Goal: Transaction & Acquisition: Purchase product/service

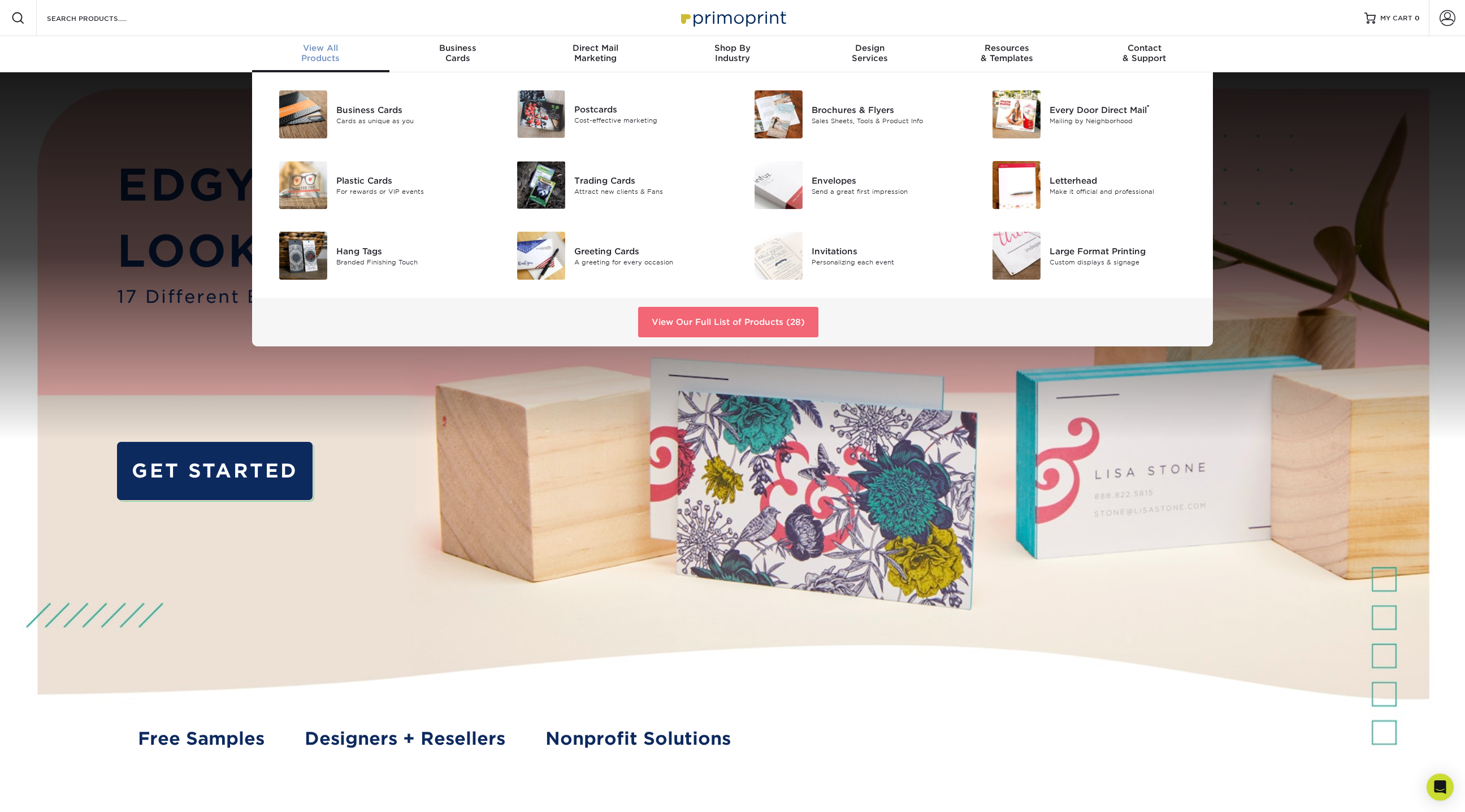
click at [734, 329] on link "View Our Full List of Products (28)" at bounding box center [728, 322] width 180 height 31
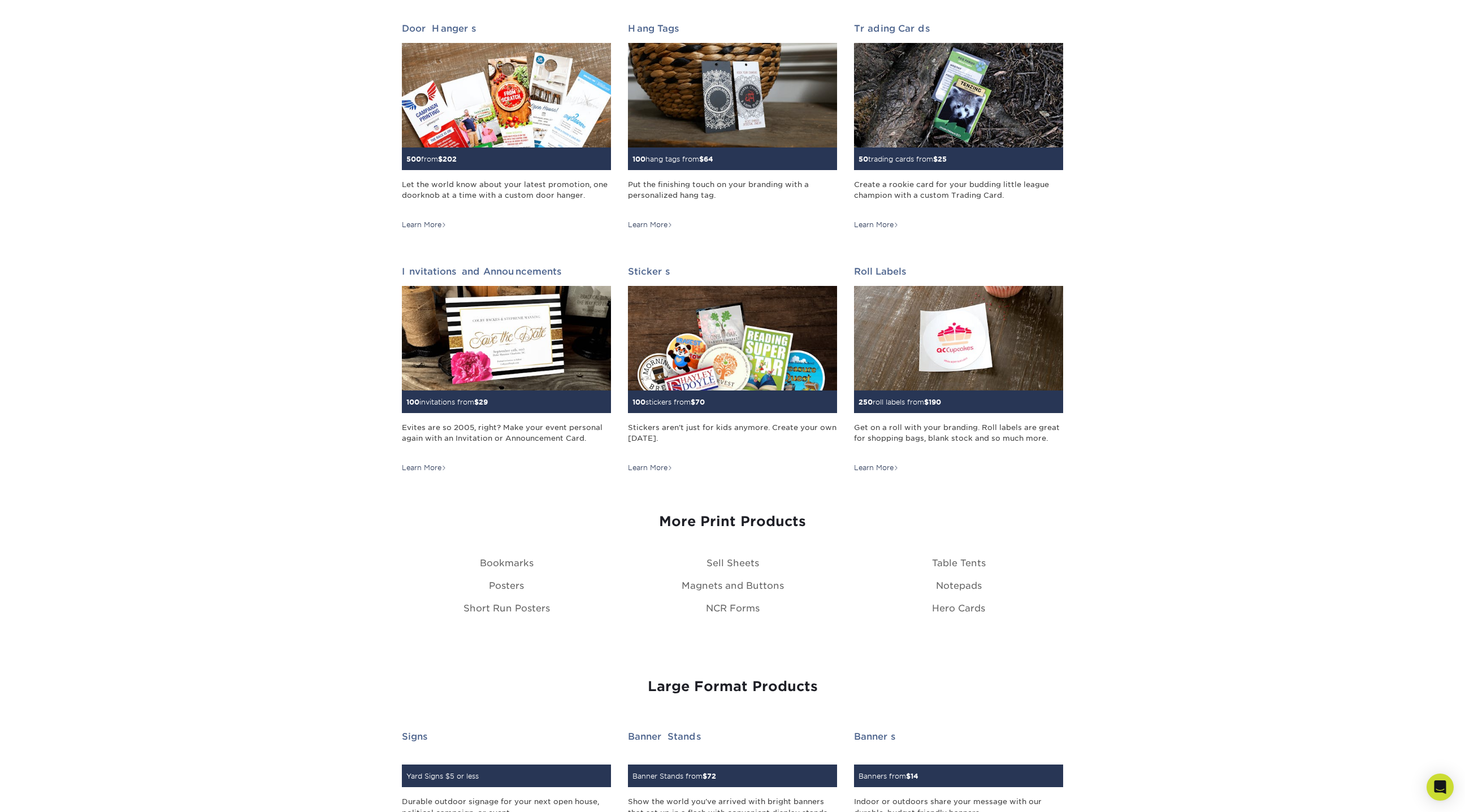
scroll to position [959, 0]
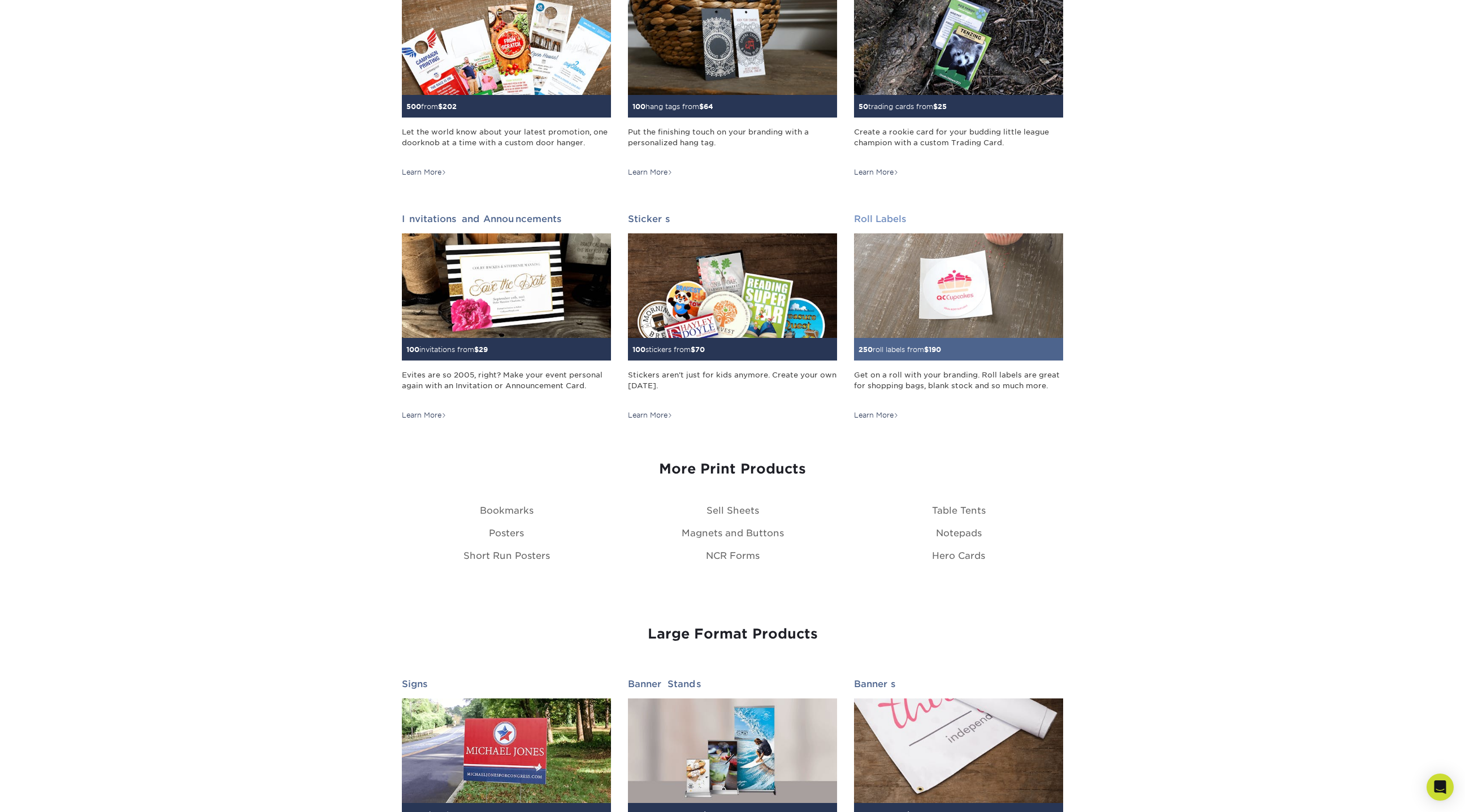
click at [939, 322] on img at bounding box center [959, 286] width 209 height 105
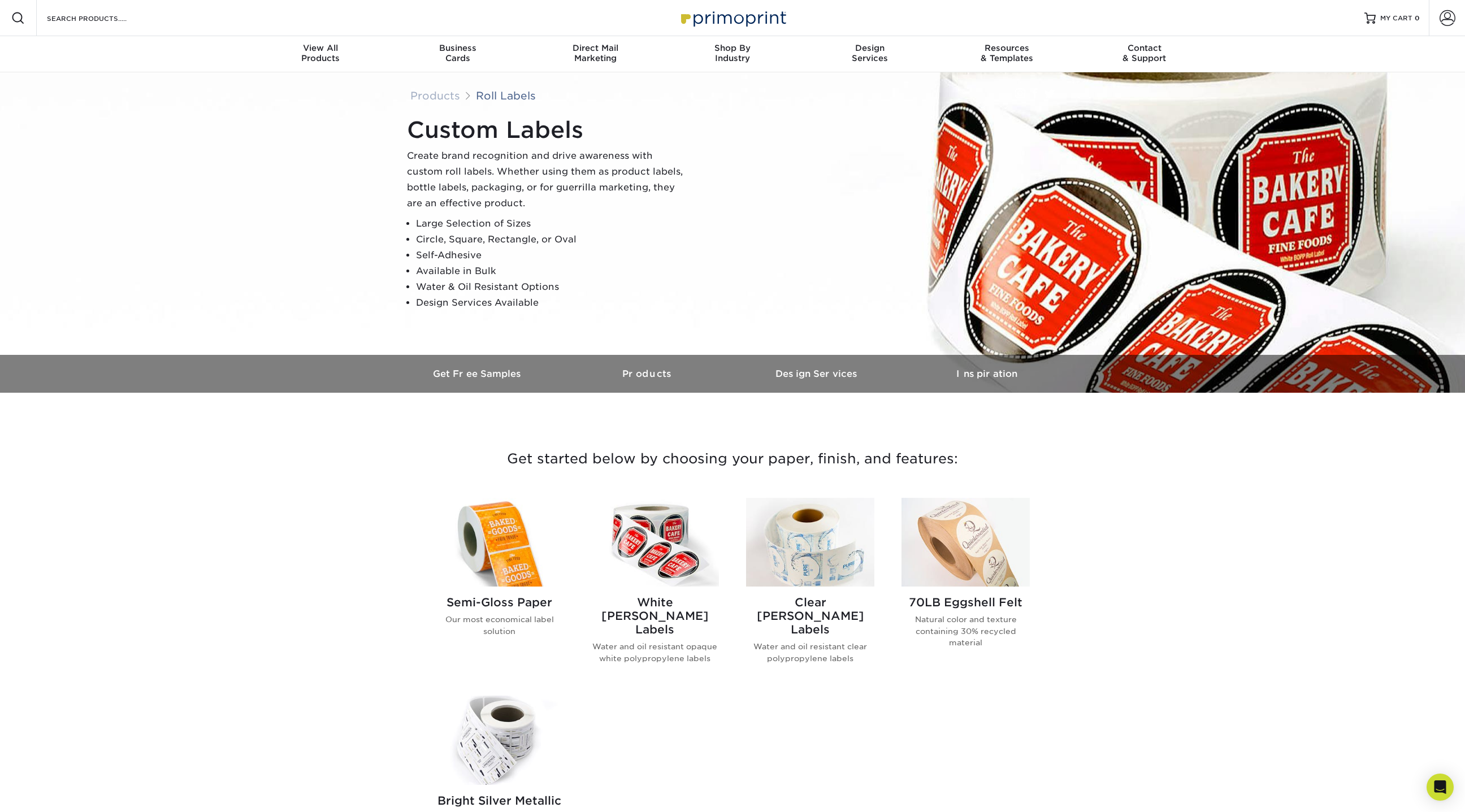
click at [502, 558] on img at bounding box center [499, 542] width 128 height 89
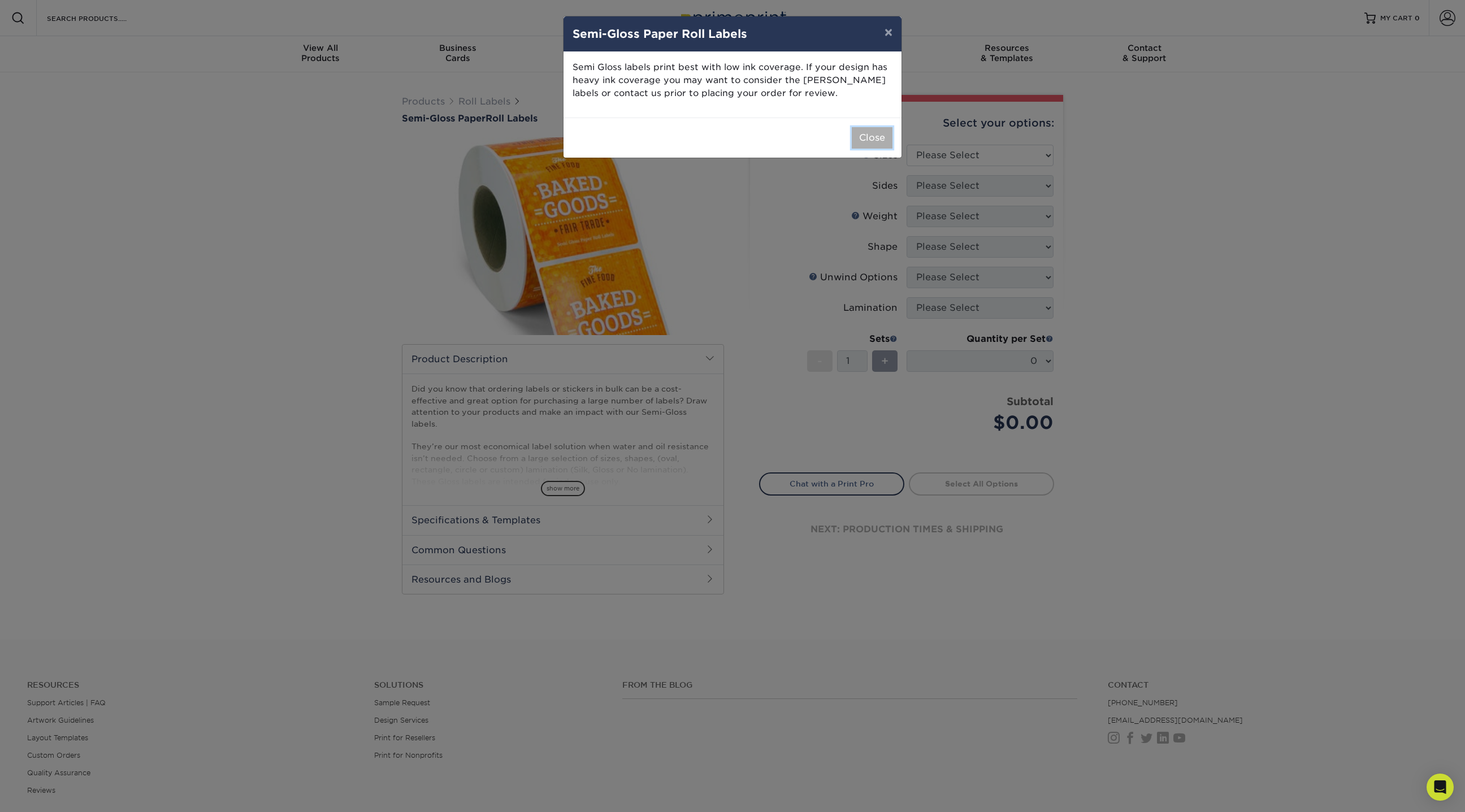
click at [871, 143] on button "Close" at bounding box center [872, 138] width 41 height 21
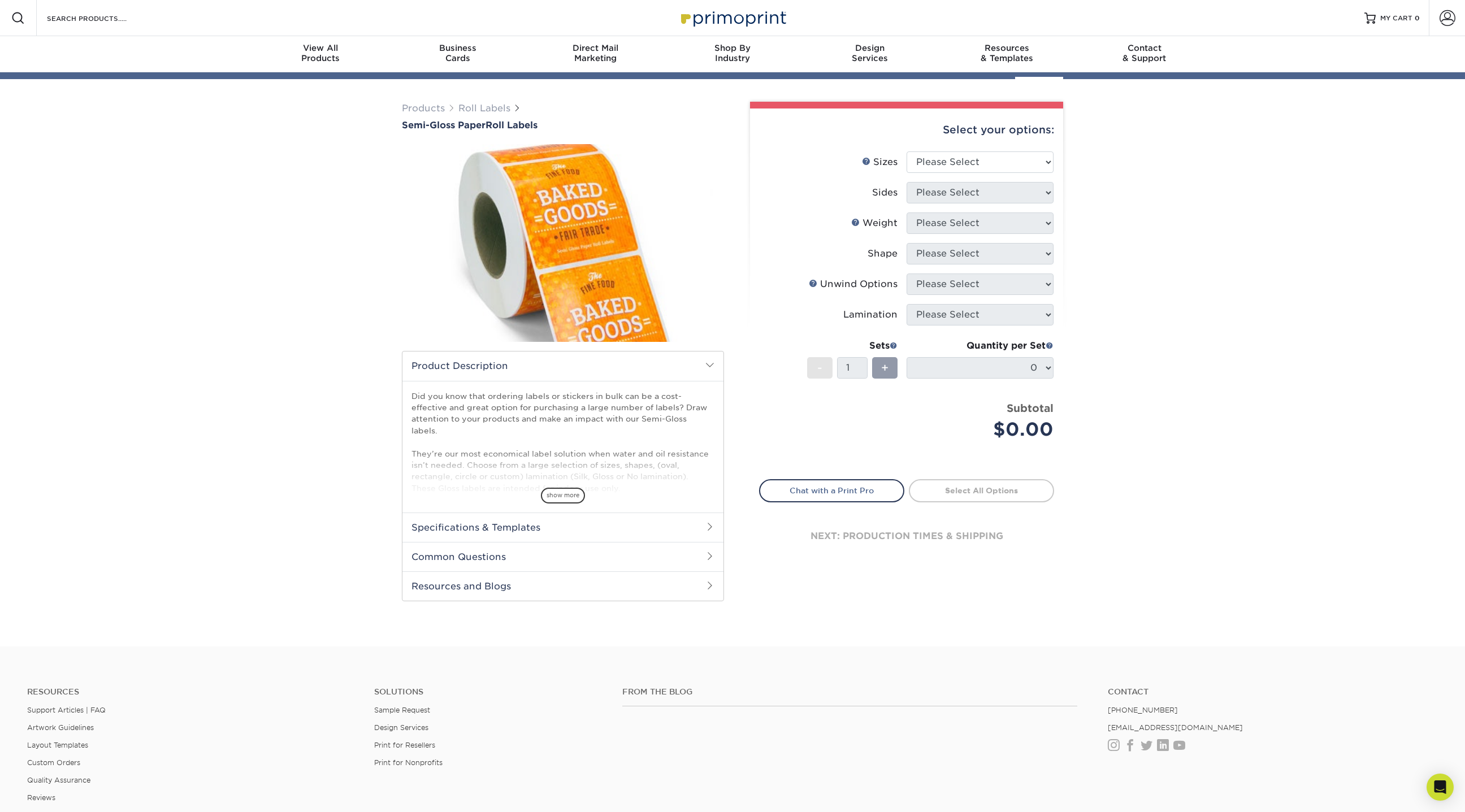
click at [992, 151] on div "Select your options:" at bounding box center [906, 130] width 295 height 43
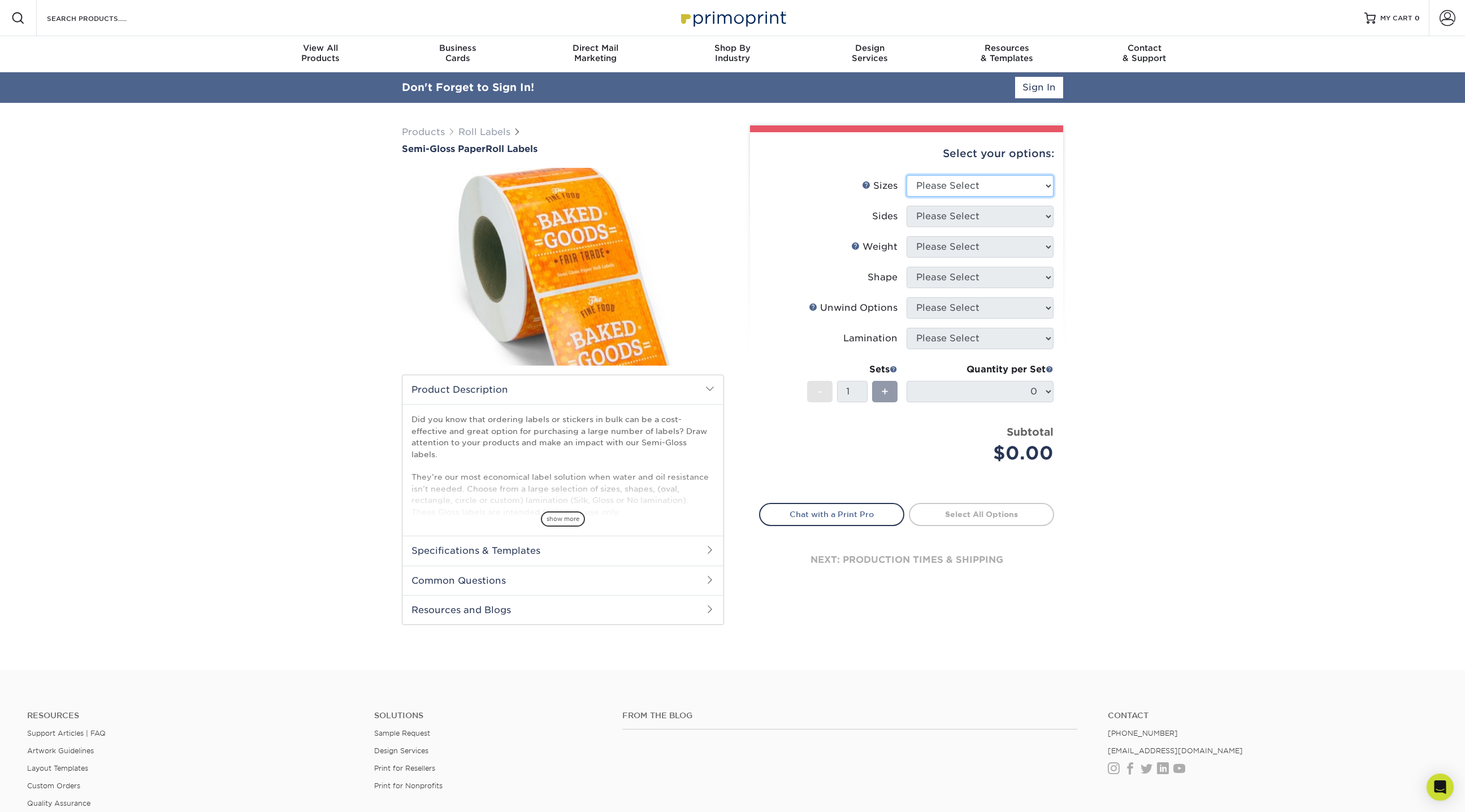
click at [961, 189] on select "Please Select 1" x 1" 1" x 2" 1" x 2.5" 1" x 3" 1.5" x 1.5" 1.5" x 2.5" 1.5" x …" at bounding box center [980, 186] width 147 height 21
select select "3.00x4.00"
click at [907, 175] on select "Please Select 1" x 1" 1" x 2" 1" x 2.5" 1" x 3" 1.5" x 1.5" 1.5" x 2.5" 1.5" x …" at bounding box center [980, 186] width 147 height 21
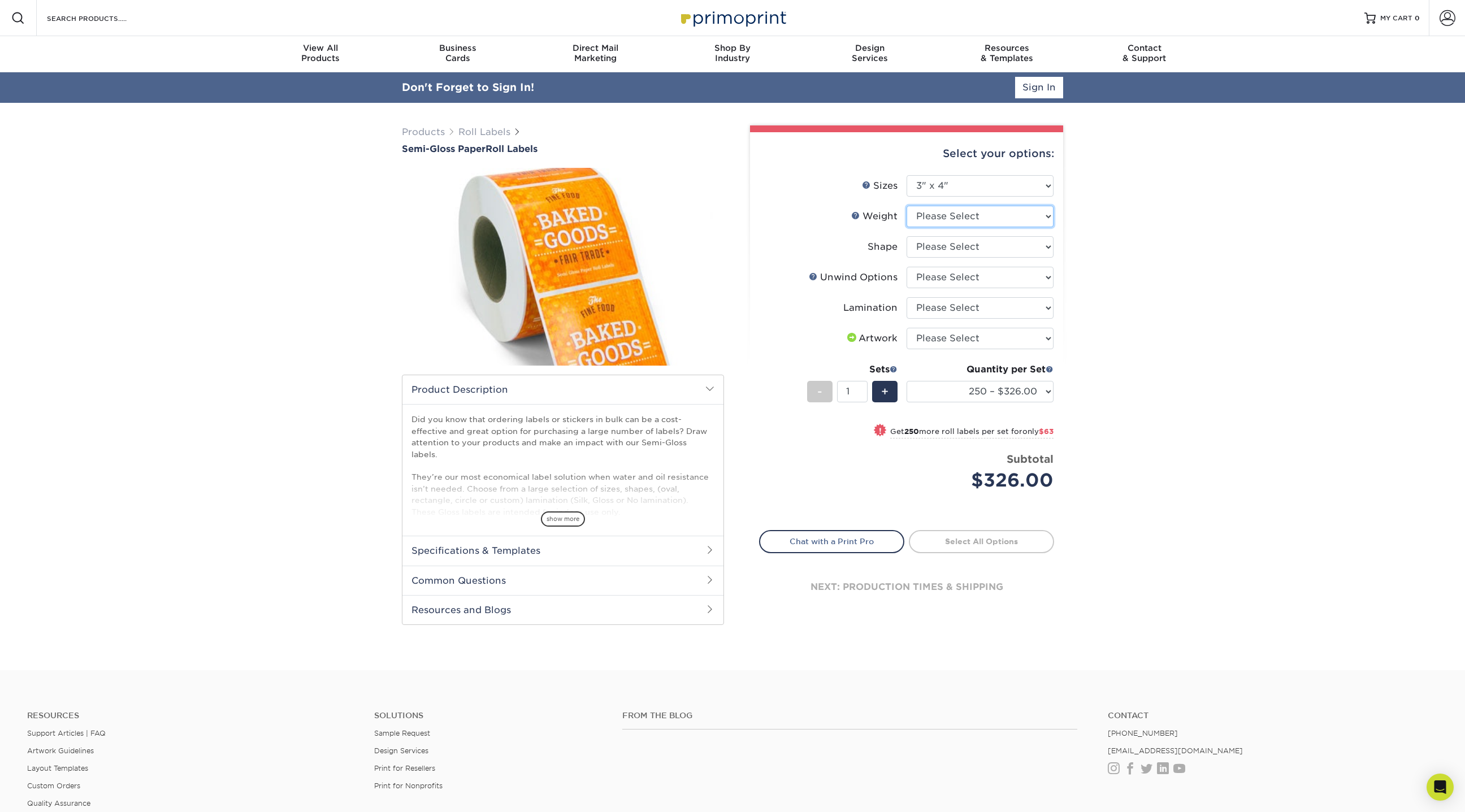
click at [949, 213] on select "Please Select SG" at bounding box center [980, 216] width 147 height 21
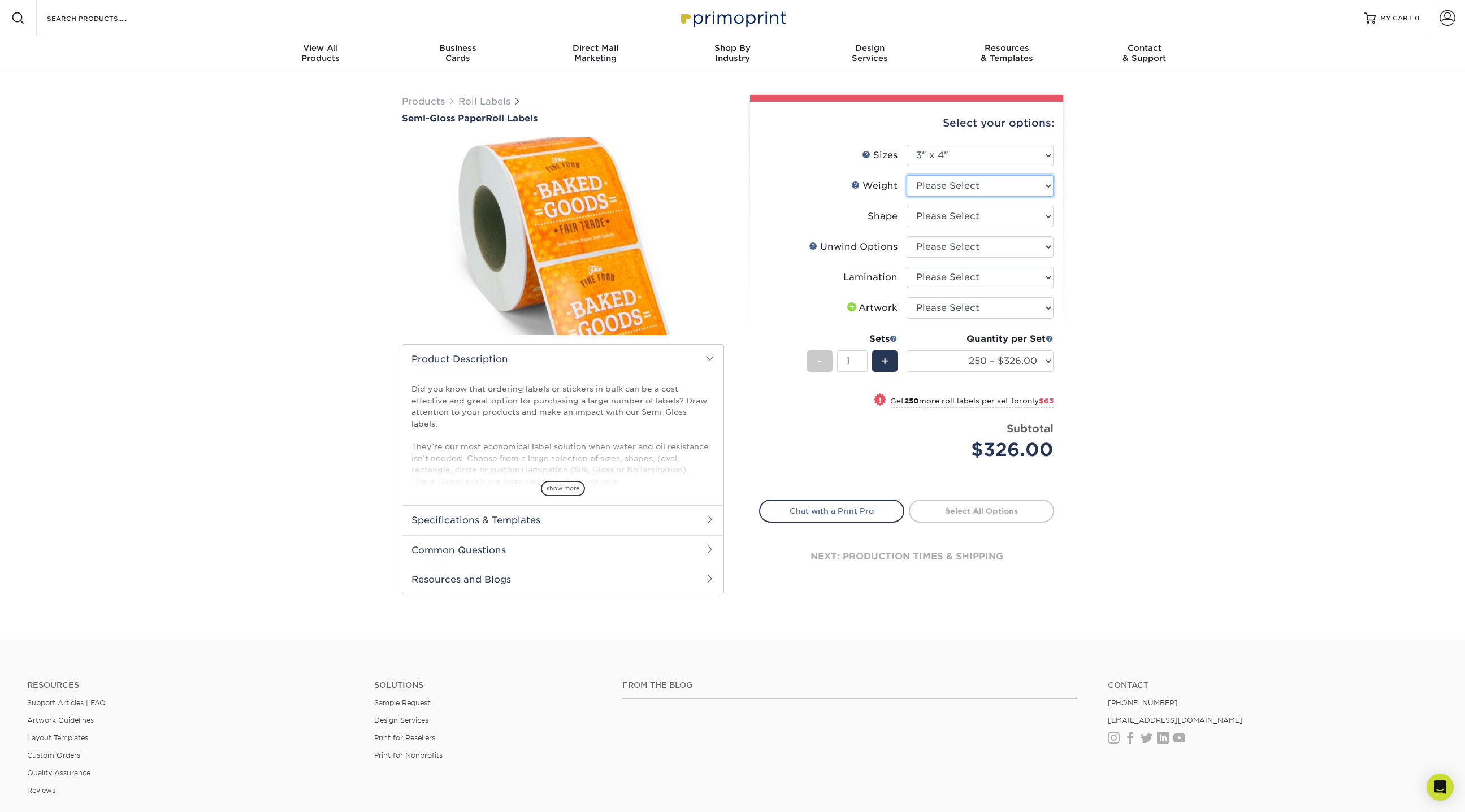
select select "SG"
click at [907, 175] on select "Please Select SG" at bounding box center [980, 186] width 147 height 21
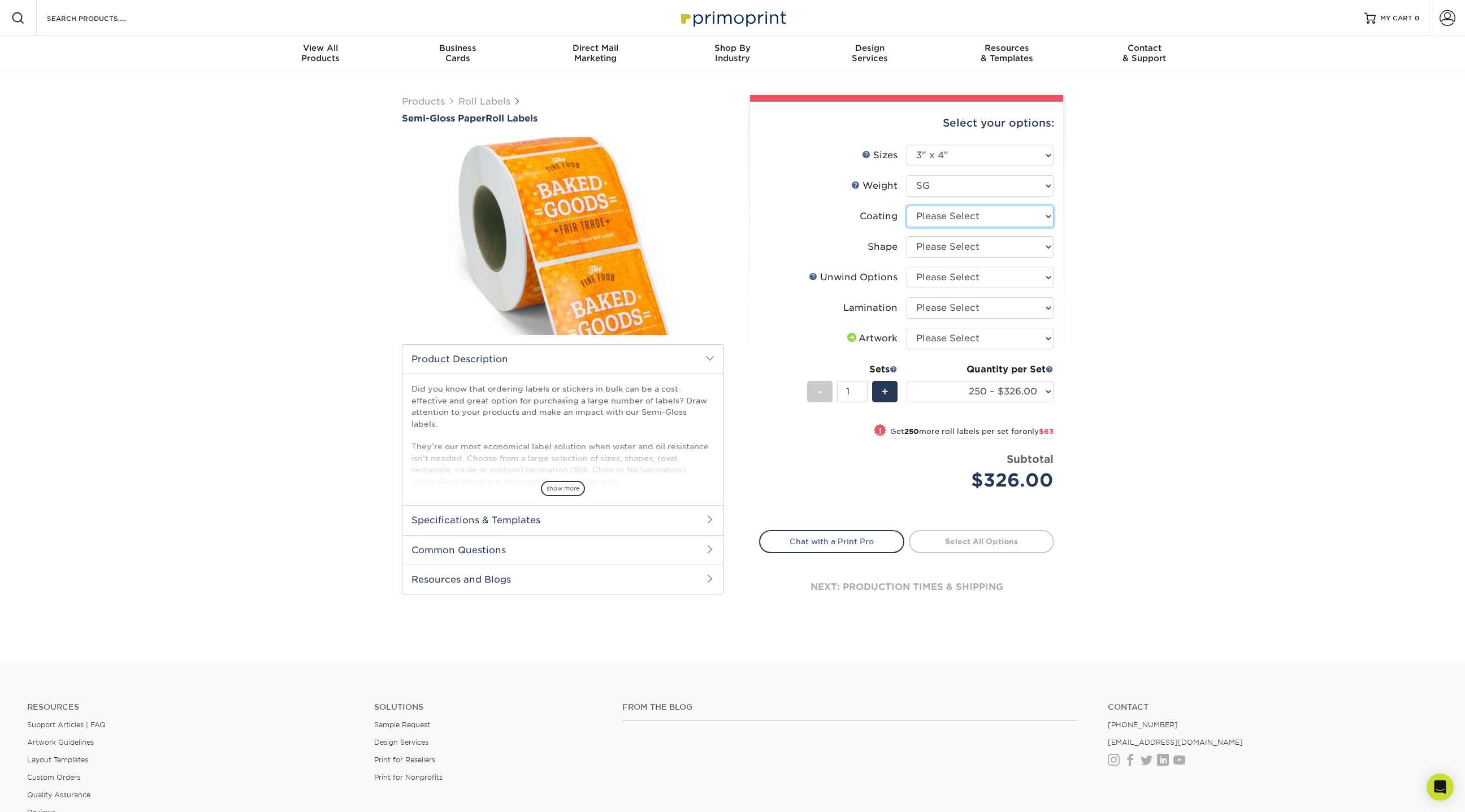
click at [939, 225] on select at bounding box center [980, 216] width 147 height 21
select select "3e7618de-abca-4bda-9f97-8b9129e913d8"
click at [907, 206] on select at bounding box center [980, 216] width 147 height 21
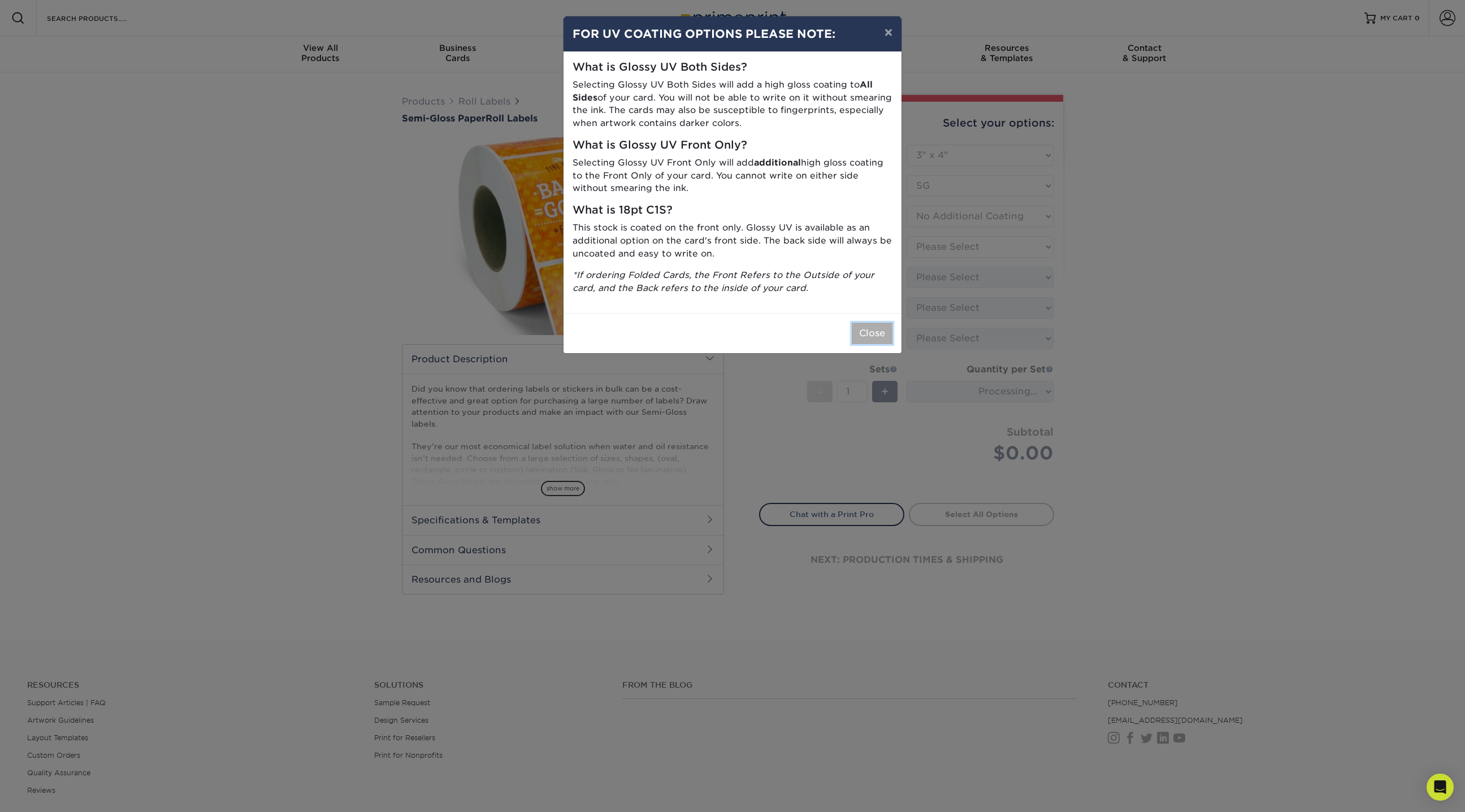
click at [877, 323] on button "Close" at bounding box center [872, 334] width 41 height 21
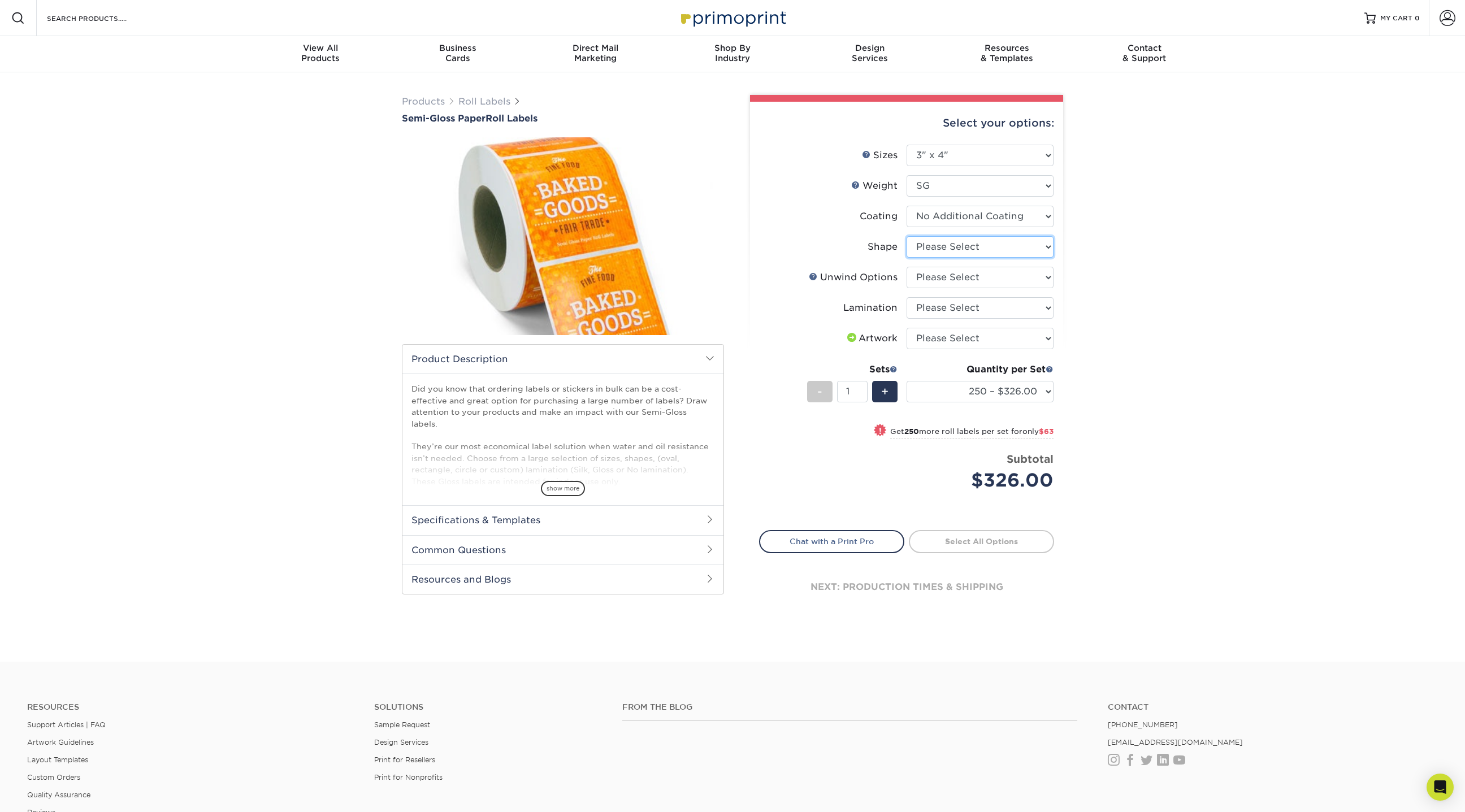
click at [973, 242] on select "Please Select Oval Rectangle" at bounding box center [980, 247] width 147 height 21
select select "ee567ae7-d0e9-47ca-830a-b172c097b44f"
click at [907, 236] on select "Please Select Oval Rectangle" at bounding box center [980, 247] width 147 height 21
click at [955, 272] on select "Please Select Not Important Off Top (Direction #1) Off Bottom (Direction #2) Of…" at bounding box center [980, 277] width 147 height 21
select select "d16c2772-aac7-41d6-a124-047cd7375882"
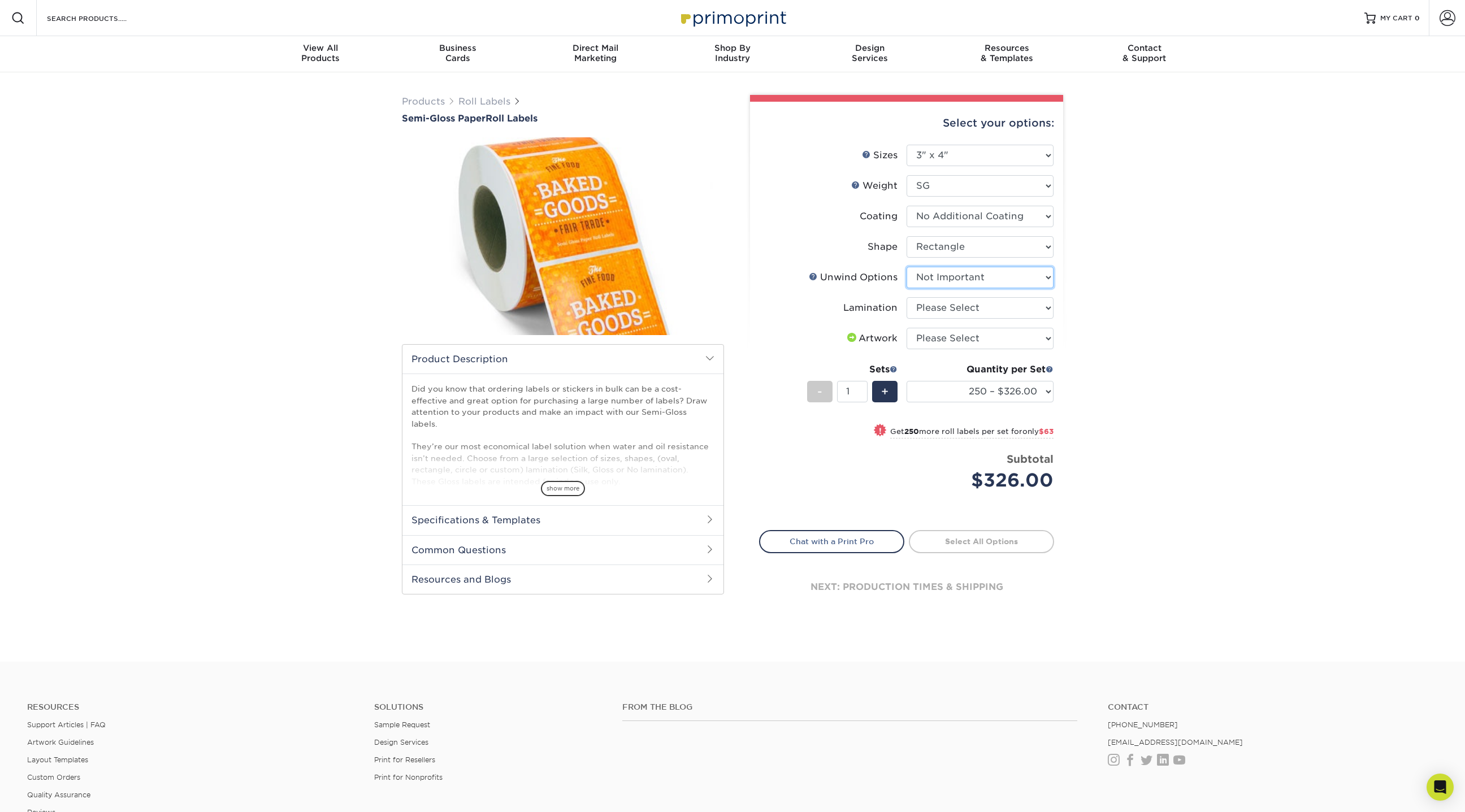
click at [907, 267] on select "Please Select Not Important Off Top (Direction #1) Off Bottom (Direction #2) Of…" at bounding box center [980, 277] width 147 height 21
click at [943, 306] on select "Please Select Gloss Lamination No Lamination Silk" at bounding box center [980, 308] width 147 height 21
select select "e48b15b8-c421-4062-ae8c-205dfb2ea150"
click at [907, 297] on select "Please Select Gloss Lamination No Lamination Silk" at bounding box center [980, 308] width 147 height 21
click at [980, 336] on select "Please Select I will upload files I need a design - $50" at bounding box center [980, 338] width 147 height 21
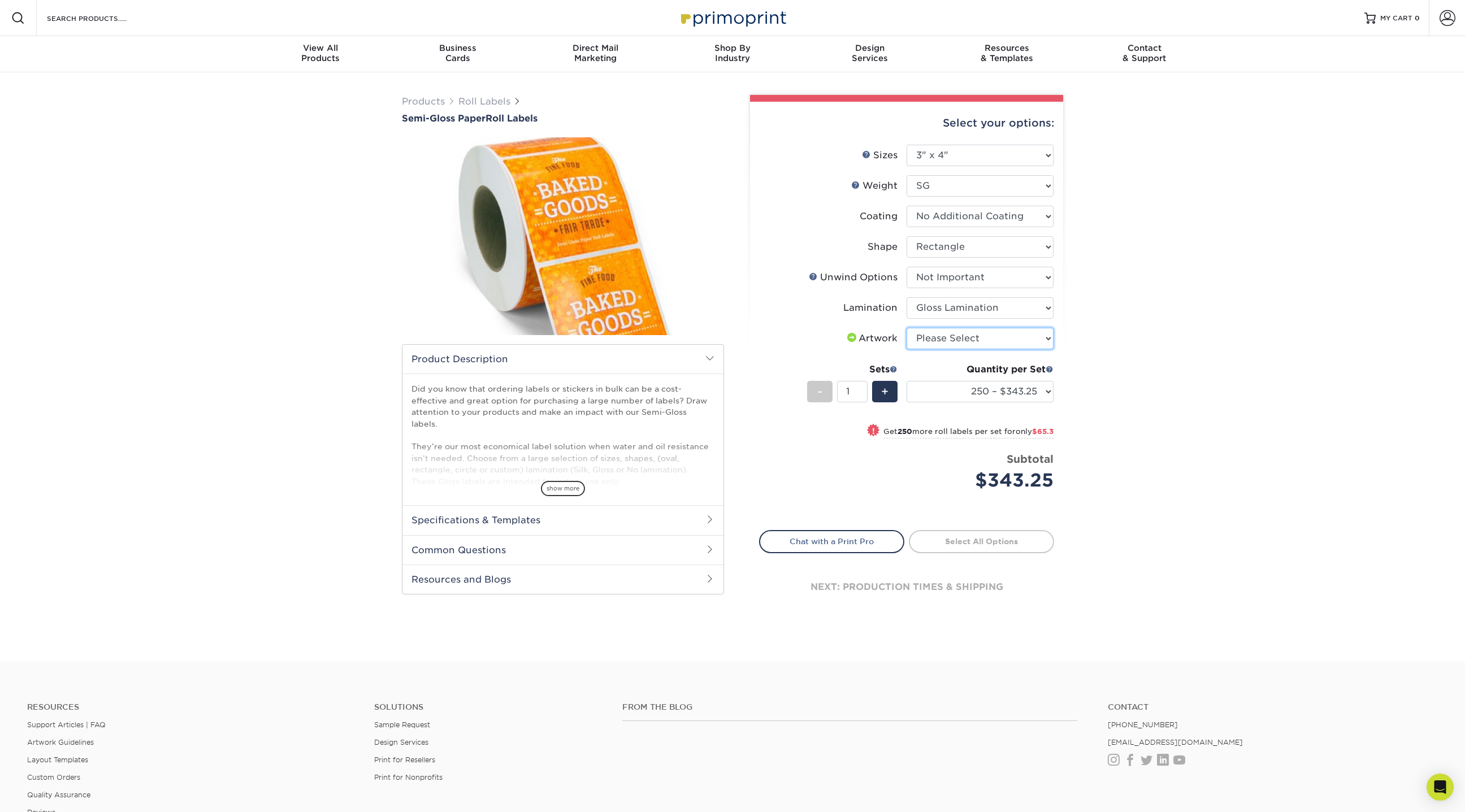
select select "upload"
click at [907, 328] on select "Please Select I will upload files I need a design - $50" at bounding box center [980, 338] width 147 height 21
